Goal: Task Accomplishment & Management: Complete application form

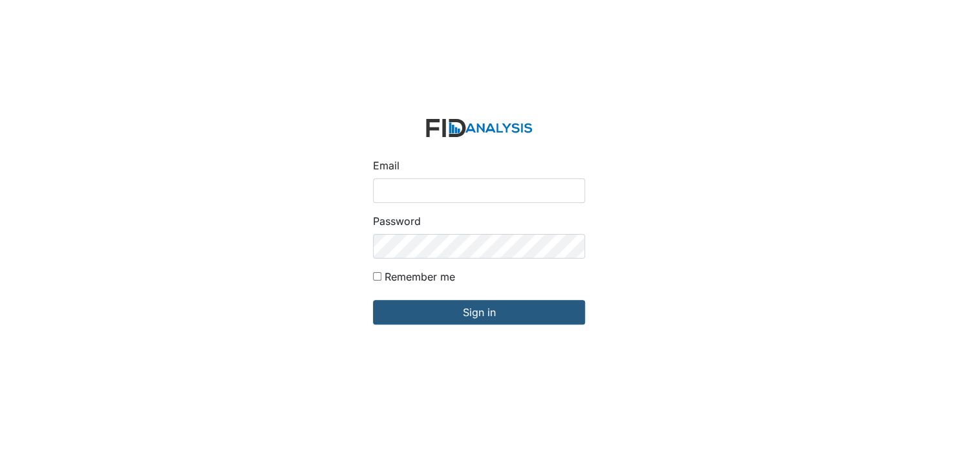
click at [402, 191] on input "Email" at bounding box center [479, 190] width 212 height 25
type input "[EMAIL_ADDRESS][DOMAIN_NAME]"
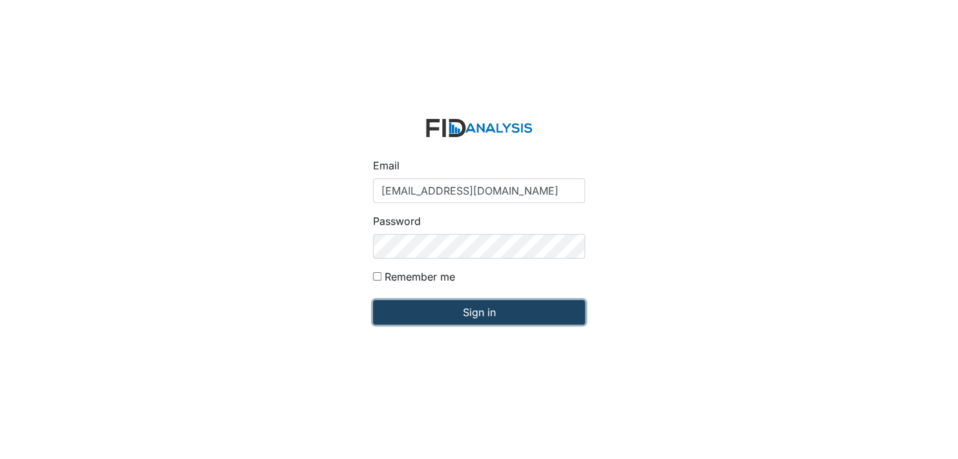
click at [475, 311] on input "Sign in" at bounding box center [479, 312] width 212 height 25
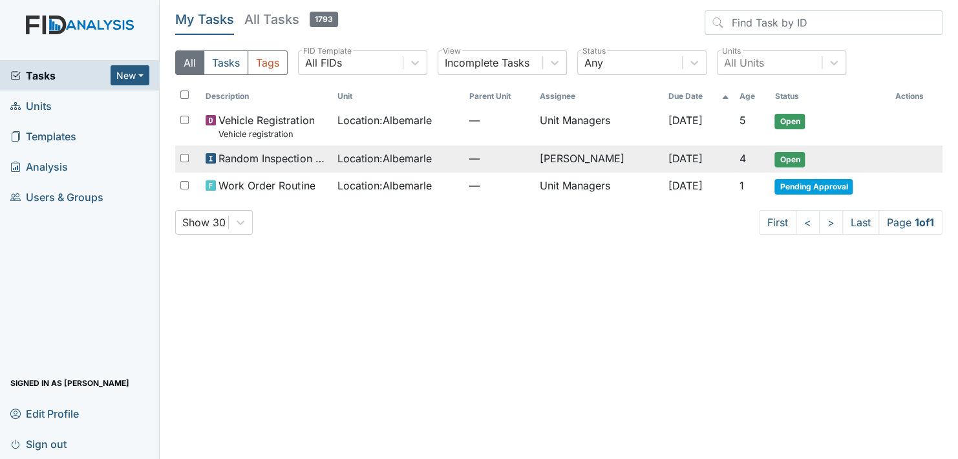
click at [790, 159] on span "Open" at bounding box center [790, 160] width 30 height 16
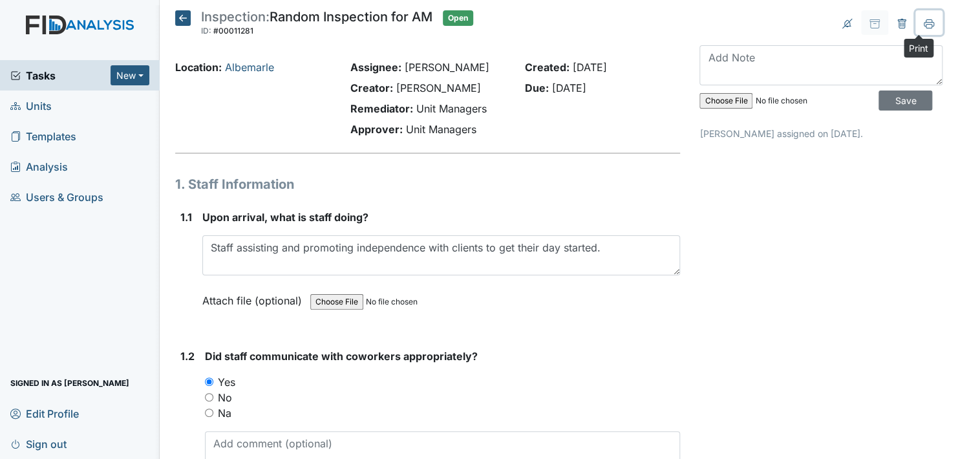
click at [924, 22] on icon at bounding box center [929, 24] width 10 height 10
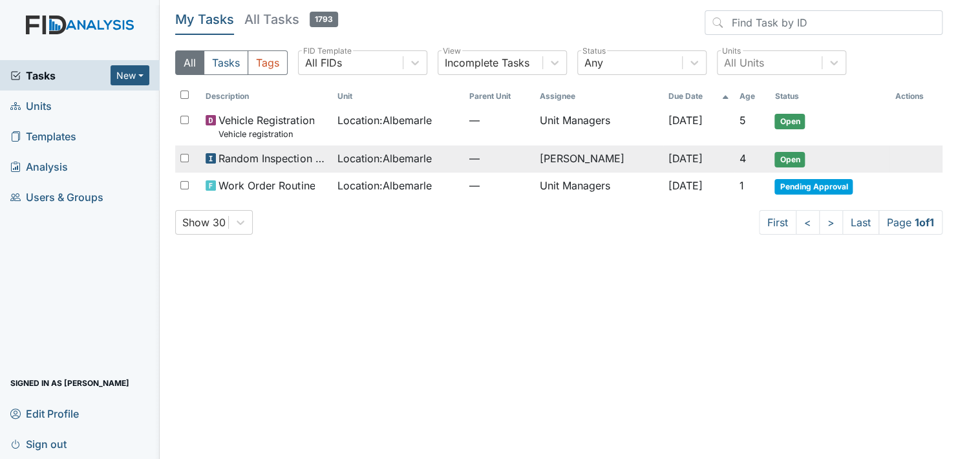
click at [792, 156] on span "Open" at bounding box center [790, 160] width 30 height 16
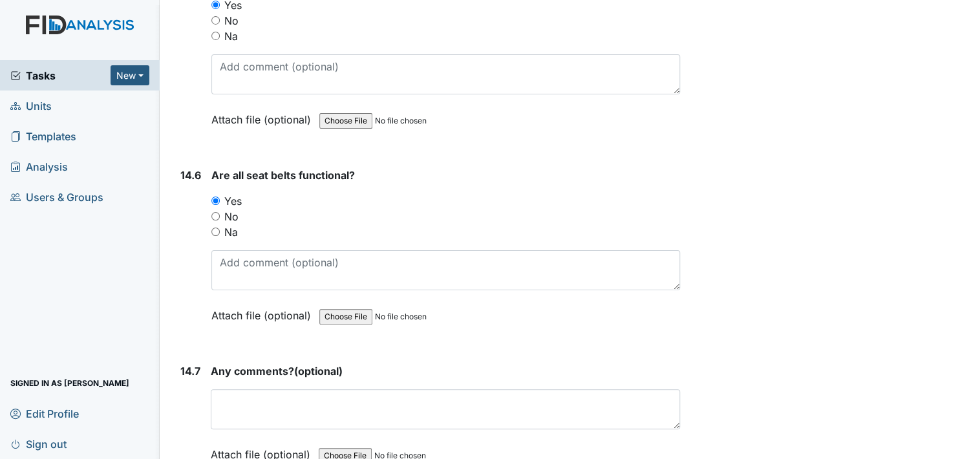
scroll to position [24594, 0]
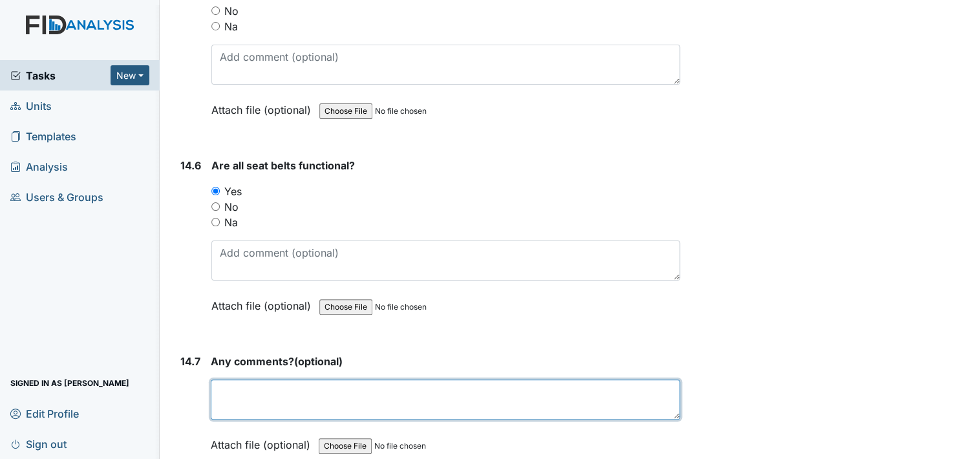
click at [246, 380] on textarea at bounding box center [445, 400] width 469 height 40
type textarea "n"
type textarea "No"
